Goal: Task Accomplishment & Management: Manage account settings

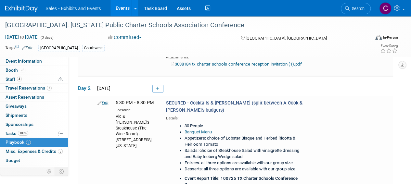
click at [119, 9] on link "Events" at bounding box center [122, 8] width 24 height 16
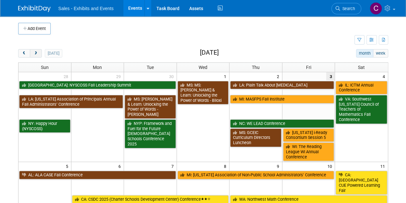
click at [34, 56] on button "next" at bounding box center [36, 53] width 12 height 8
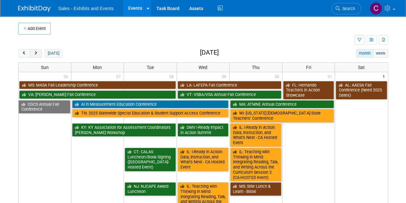
click at [34, 56] on button "next" at bounding box center [36, 53] width 12 height 8
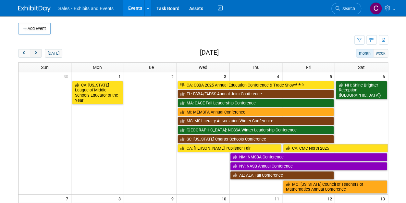
click at [34, 56] on button "next" at bounding box center [36, 53] width 12 height 8
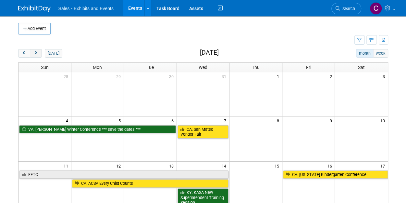
click at [34, 56] on button "next" at bounding box center [36, 53] width 12 height 8
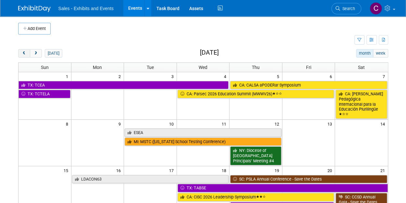
click at [25, 50] on button "prev" at bounding box center [24, 53] width 12 height 8
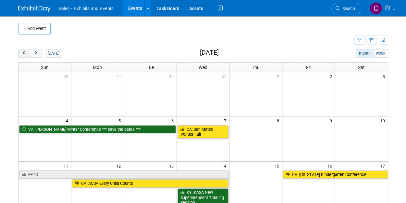
click at [25, 50] on button "prev" at bounding box center [24, 53] width 12 height 8
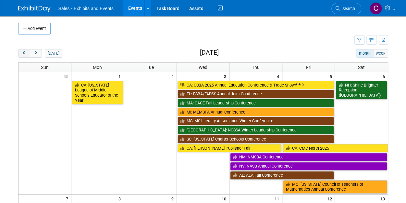
click at [25, 50] on button "prev" at bounding box center [24, 53] width 12 height 8
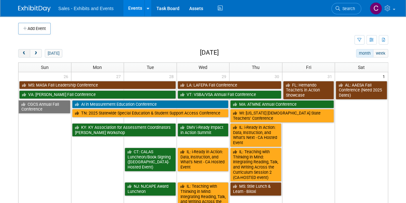
click at [25, 50] on button "prev" at bounding box center [24, 53] width 12 height 8
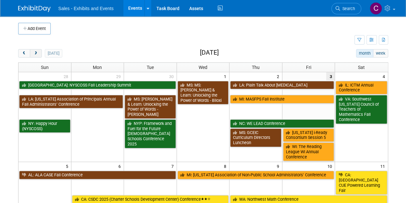
click at [40, 53] on button "next" at bounding box center [36, 53] width 12 height 8
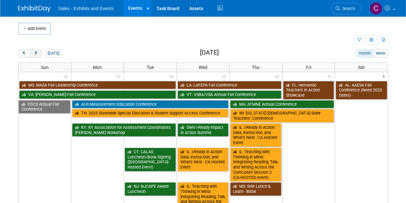
click at [40, 53] on button "next" at bounding box center [36, 53] width 12 height 8
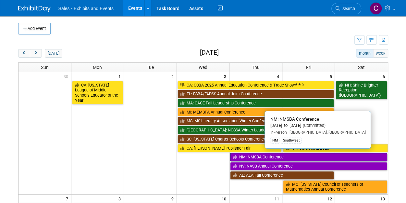
click at [289, 153] on link "NM: NMSBA Conference" at bounding box center [308, 157] width 157 height 8
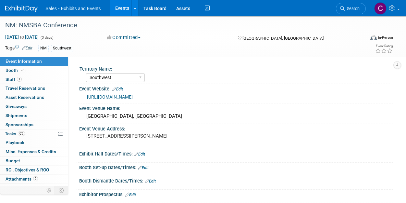
select select "Southwest"
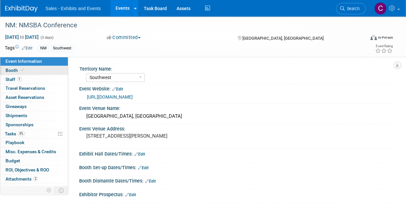
click at [16, 69] on span "Booth" at bounding box center [16, 70] width 20 height 5
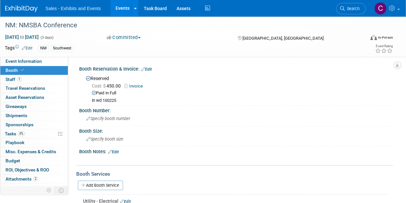
click at [151, 68] on link "Edit" at bounding box center [146, 69] width 11 height 5
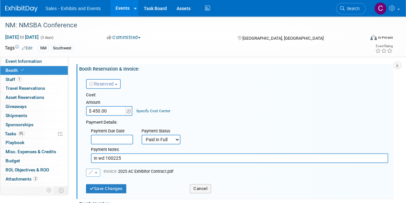
click at [127, 158] on input "in wd 100225" at bounding box center [239, 158] width 297 height 10
paste input "RC-034889 for PO-008749"
type input "in wd 100225 RC-034889 for PO-008749"
click at [104, 186] on button "Save Changes" at bounding box center [106, 188] width 40 height 9
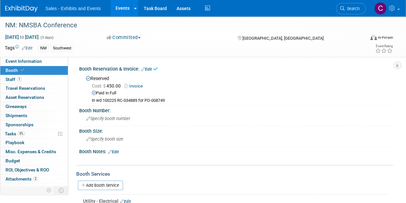
click at [122, 9] on link "Events" at bounding box center [122, 8] width 24 height 16
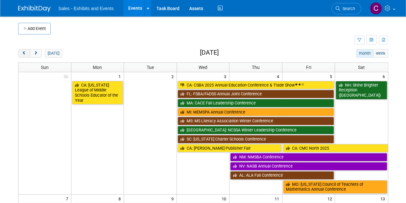
click at [22, 53] on span "prev" at bounding box center [24, 53] width 5 height 4
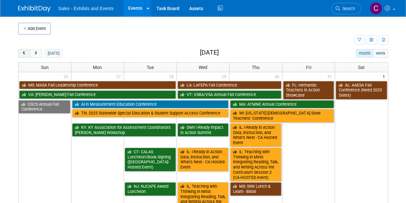
click at [22, 53] on span "prev" at bounding box center [24, 53] width 5 height 4
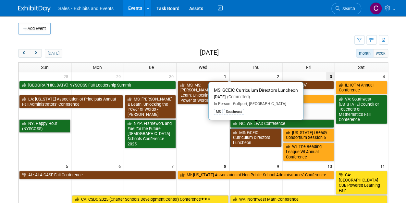
click at [253, 135] on link "MS: GCEIC Curriculum Directors Luncheon" at bounding box center [255, 137] width 51 height 19
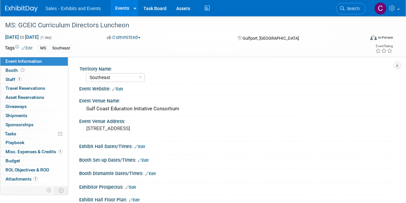
select select "Southeast"
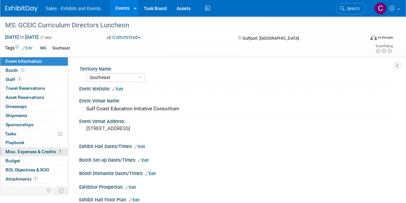
click at [25, 150] on span "Misc. Expenses & Credits 1" at bounding box center [34, 151] width 57 height 5
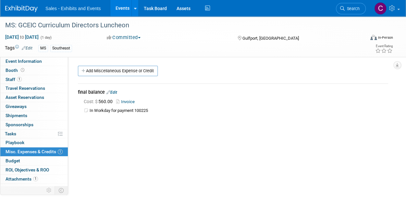
click at [116, 91] on link "Edit" at bounding box center [111, 92] width 11 height 5
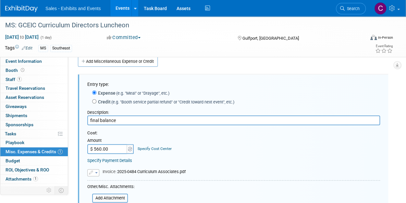
scroll to position [97, 0]
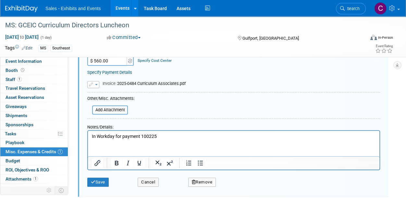
click at [163, 138] on p "In Workday for payment 100225" at bounding box center [234, 136] width 284 height 6
click at [96, 181] on button "Save" at bounding box center [97, 181] width 21 height 9
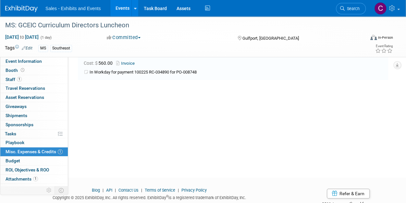
scroll to position [9, 0]
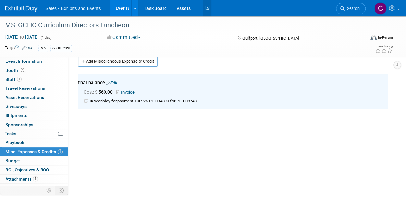
click at [204, 9] on icon at bounding box center [207, 8] width 8 height 10
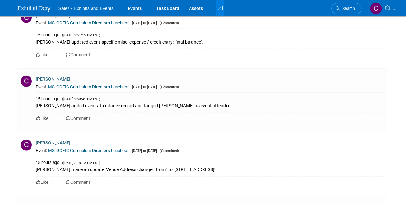
scroll to position [1057, 0]
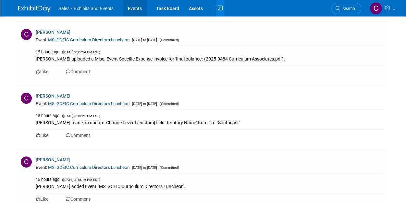
click at [138, 5] on link "Events" at bounding box center [135, 8] width 24 height 16
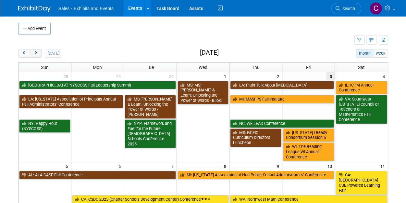
click at [35, 52] on span "next" at bounding box center [35, 53] width 5 height 4
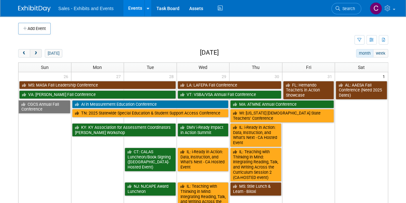
click at [35, 52] on span "next" at bounding box center [35, 53] width 5 height 4
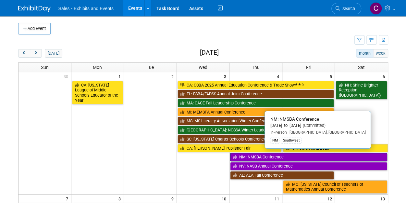
click at [246, 153] on link "NM: NMSBA Conference" at bounding box center [308, 157] width 157 height 8
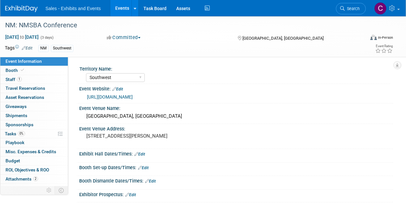
select select "Southwest"
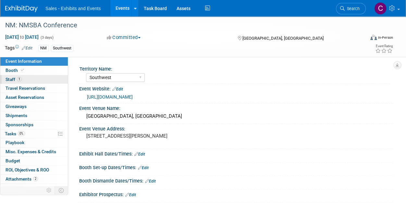
click at [9, 81] on span "Staff 1" at bounding box center [14, 79] width 16 height 5
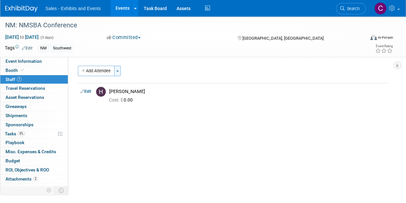
click at [119, 69] on button "Toggle Dropdown" at bounding box center [117, 71] width 6 height 10
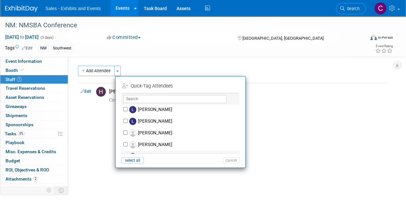
scroll to position [2229, 0]
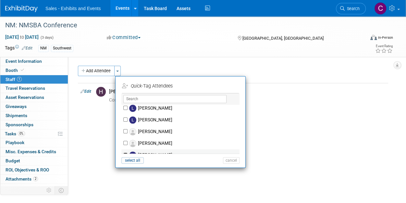
click at [124, 152] on input "[PERSON_NAME]" at bounding box center [125, 154] width 4 height 4
checkbox input "true"
click at [234, 84] on button "Apply" at bounding box center [229, 85] width 20 height 9
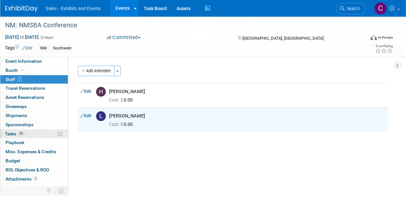
click at [20, 131] on span "0%" at bounding box center [21, 133] width 7 height 5
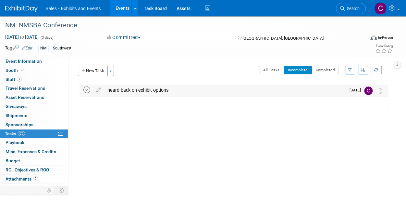
click at [85, 90] on icon at bounding box center [86, 89] width 7 height 7
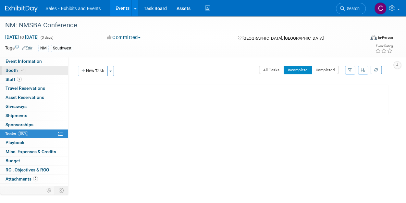
click at [13, 70] on span "Booth" at bounding box center [16, 70] width 20 height 5
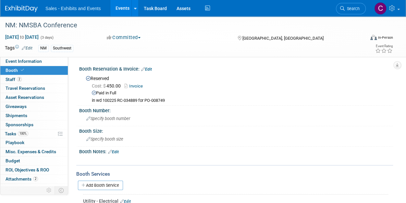
click at [155, 67] on div "Booth Reservation & Invoice: Edit" at bounding box center [236, 68] width 314 height 8
click at [151, 69] on link "Edit" at bounding box center [146, 69] width 11 height 5
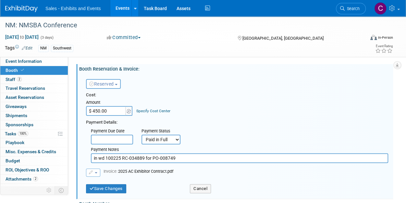
click at [98, 172] on button "button" at bounding box center [93, 172] width 14 height 8
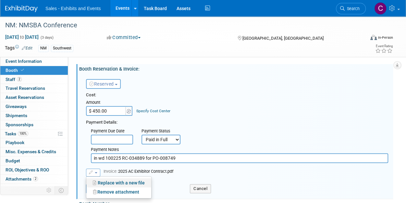
click at [105, 183] on link "Replace with a new file" at bounding box center [118, 182] width 65 height 9
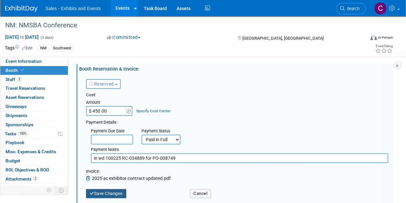
click at [98, 190] on button "Save Changes" at bounding box center [106, 193] width 40 height 9
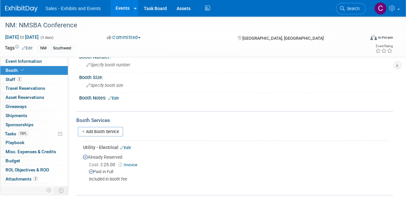
scroll to position [58, 0]
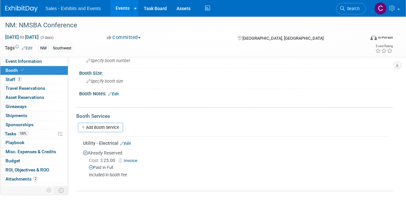
click at [126, 143] on link "Edit" at bounding box center [125, 143] width 11 height 5
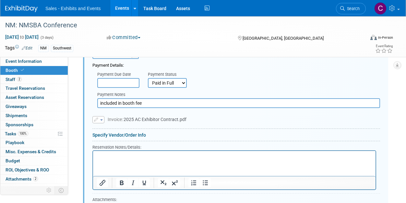
scroll to position [219, 0]
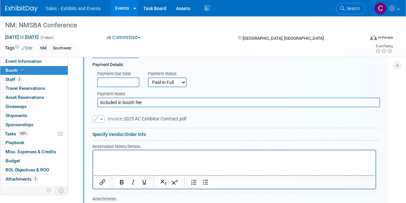
click at [103, 120] on button "button" at bounding box center [99, 118] width 12 height 7
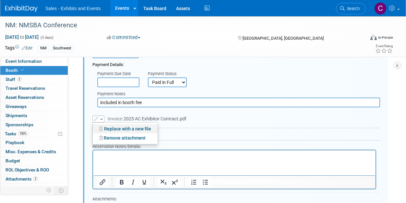
click at [108, 130] on link "Replace with a new file" at bounding box center [125, 128] width 65 height 9
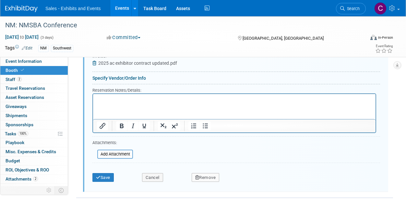
scroll to position [286, 0]
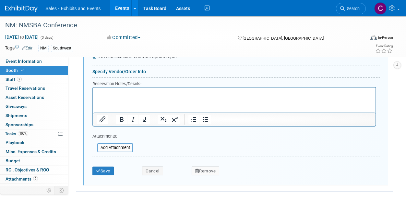
click at [106, 162] on div "Save" at bounding box center [113, 168] width 50 height 13
click at [106, 166] on button "Save" at bounding box center [103, 170] width 21 height 9
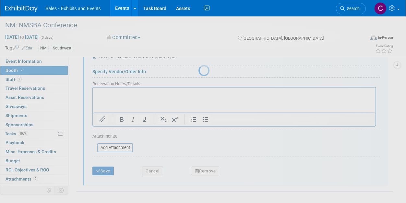
scroll to position [58, 0]
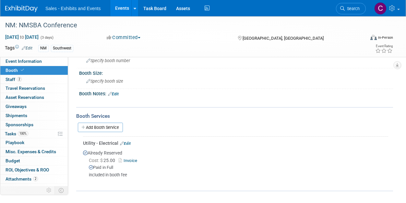
click at [123, 6] on link "Events" at bounding box center [122, 8] width 24 height 16
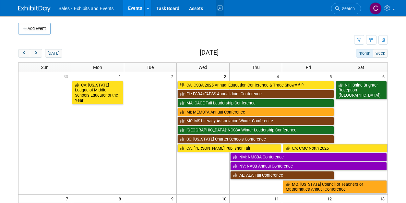
click at [222, 6] on icon at bounding box center [220, 8] width 8 height 10
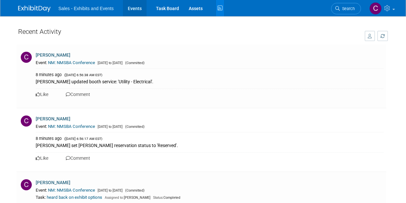
click at [141, 10] on link "Events" at bounding box center [135, 8] width 24 height 16
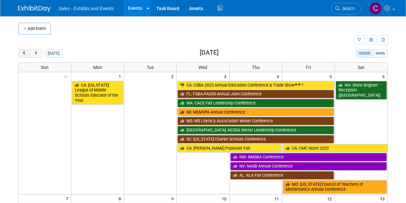
click at [20, 51] on button "prev" at bounding box center [24, 53] width 12 height 8
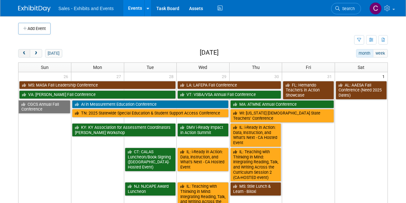
click at [20, 51] on button "prev" at bounding box center [24, 53] width 12 height 8
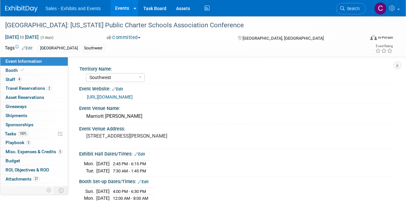
select select "Southwest"
click at [14, 132] on span "Tasks 100%" at bounding box center [16, 133] width 23 height 5
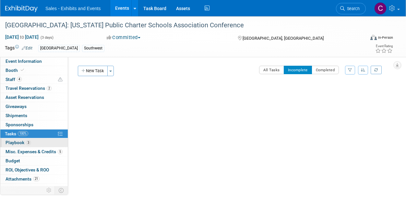
click at [14, 144] on span "Playbook 3" at bounding box center [18, 142] width 25 height 5
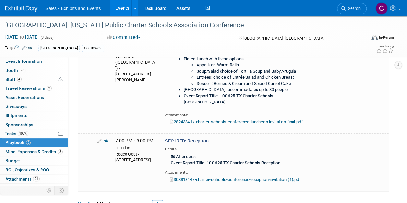
scroll to position [128, 0]
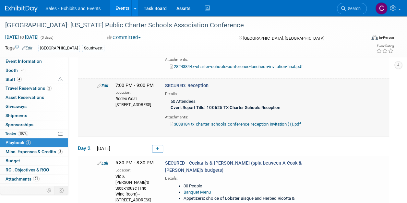
click at [246, 124] on link "3038184-tx-charter-schools-conference-reception-invitation (1).pdf" at bounding box center [235, 123] width 131 height 5
click at [204, 123] on link "3038184-tx-charter-schools-conference-reception-invitation (1).pdf" at bounding box center [235, 123] width 131 height 5
click at [224, 122] on link "3038184-tx-charter-schools-conference-reception-invitation (1).pdf" at bounding box center [235, 123] width 131 height 5
